Goal: Task Accomplishment & Management: Use online tool/utility

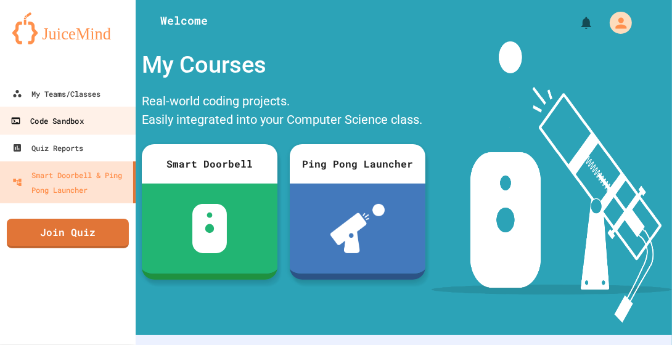
click at [57, 123] on div "Code Sandbox" at bounding box center [46, 120] width 73 height 15
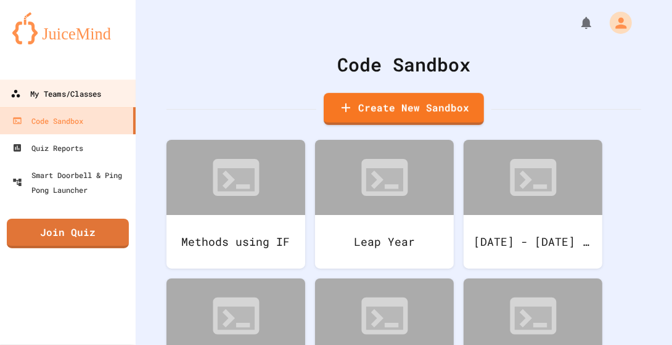
click at [68, 88] on div "My Teams/Classes" at bounding box center [55, 93] width 91 height 15
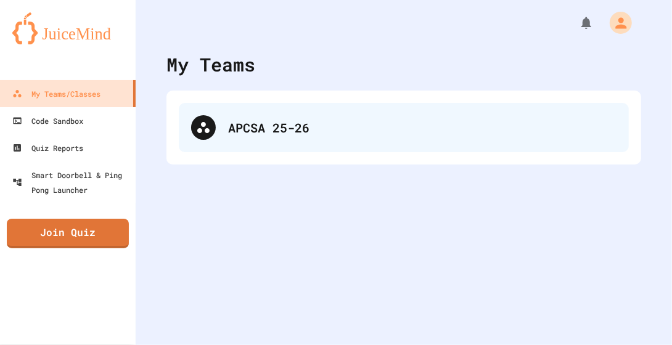
click at [219, 128] on div "APCSA 25-26" at bounding box center [404, 127] width 450 height 49
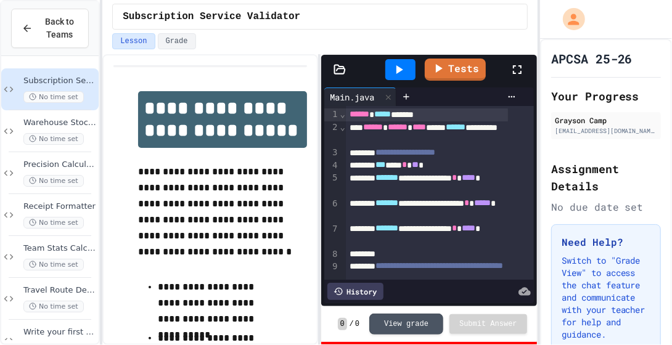
scroll to position [154, 0]
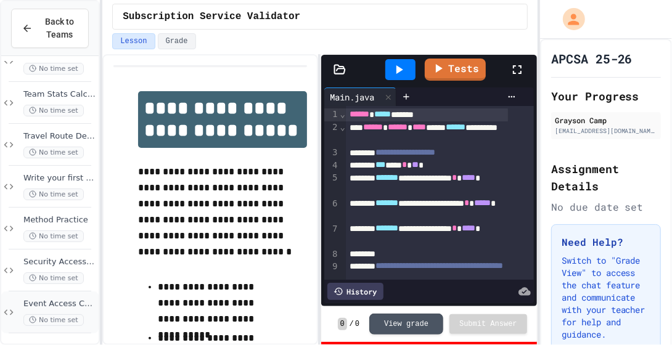
click at [51, 306] on span "Event Access Controller" at bounding box center [59, 304] width 73 height 10
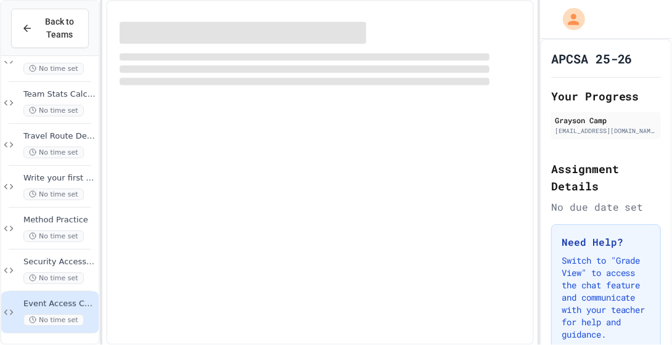
scroll to position [139, 0]
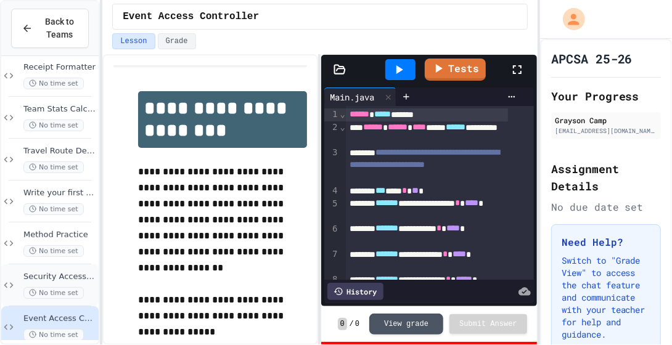
click at [41, 277] on span "Security Access System" at bounding box center [59, 277] width 73 height 10
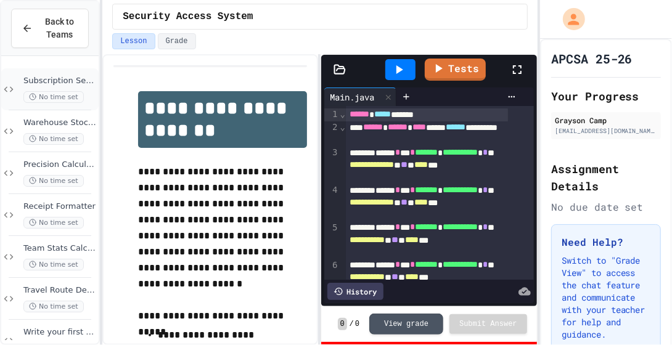
click at [40, 82] on span "Subscription Service Validator" at bounding box center [59, 81] width 73 height 10
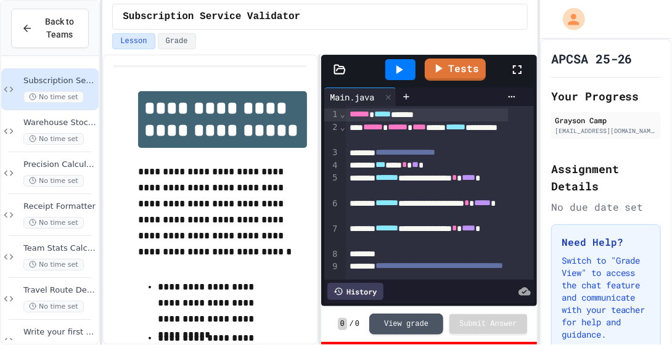
click at [175, 51] on div "Lesson Grade" at bounding box center [319, 43] width 435 height 21
click at [176, 42] on button "Grade" at bounding box center [177, 41] width 38 height 16
